Goal: Task Accomplishment & Management: Complete application form

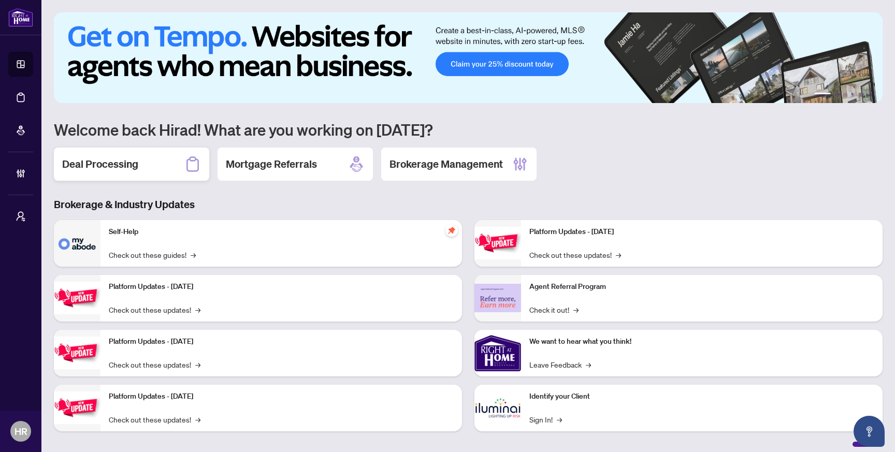
click at [123, 165] on h2 "Deal Processing" at bounding box center [100, 164] width 76 height 15
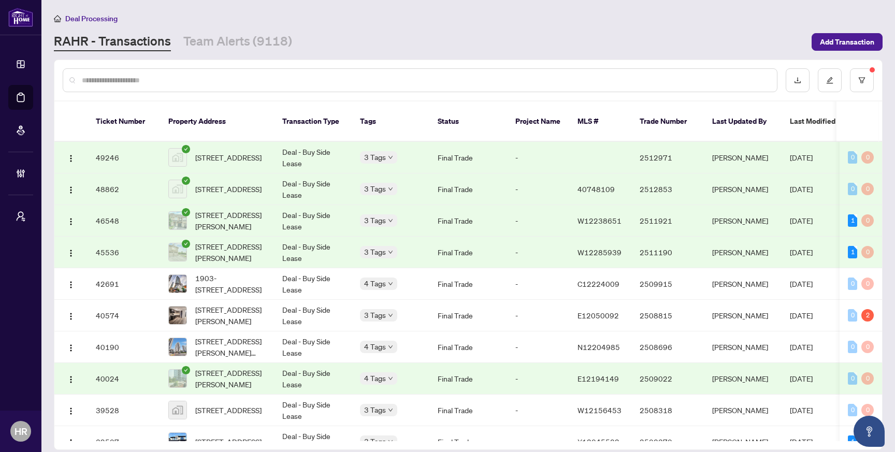
click at [269, 205] on td "[STREET_ADDRESS][PERSON_NAME]" at bounding box center [217, 221] width 114 height 32
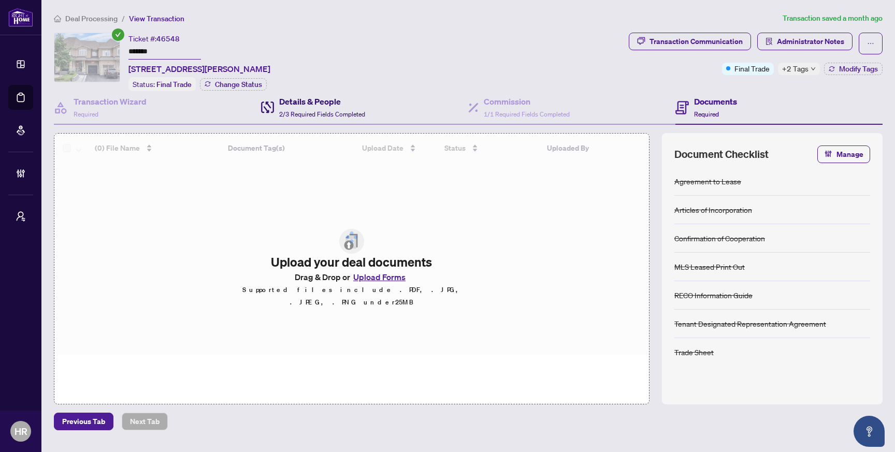
click at [302, 110] on span "2/3 Required Fields Completed" at bounding box center [322, 114] width 86 height 8
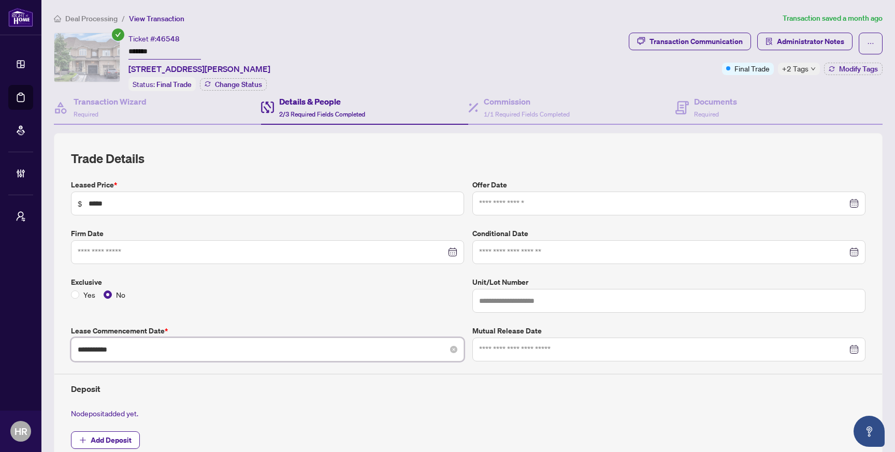
click at [383, 352] on input "**********" at bounding box center [262, 349] width 368 height 11
